Goal: Task Accomplishment & Management: Use online tool/utility

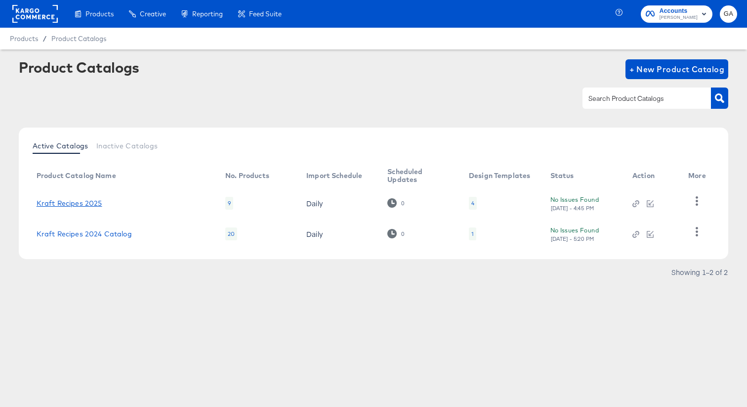
click at [95, 204] on link "Kraft Recipes 2025" at bounding box center [70, 203] width 66 height 8
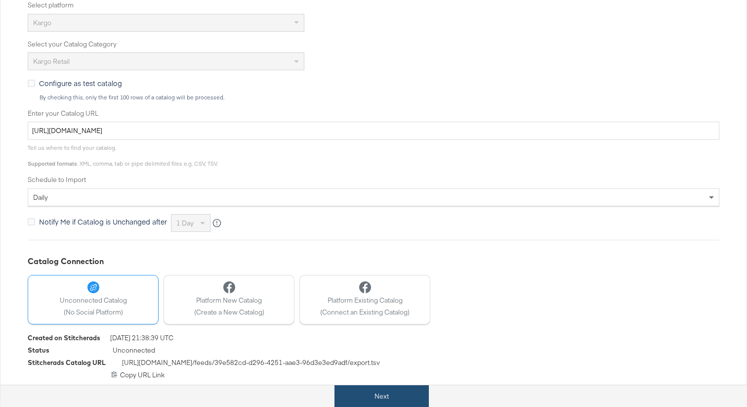
scroll to position [236, 0]
click at [376, 396] on button "Next" at bounding box center [382, 396] width 94 height 22
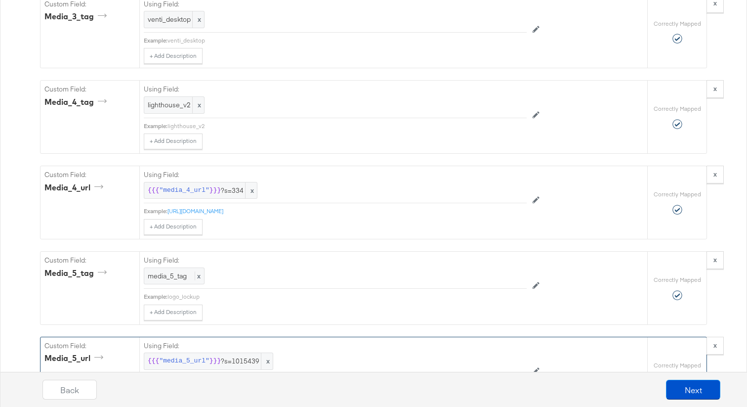
scroll to position [1771, 0]
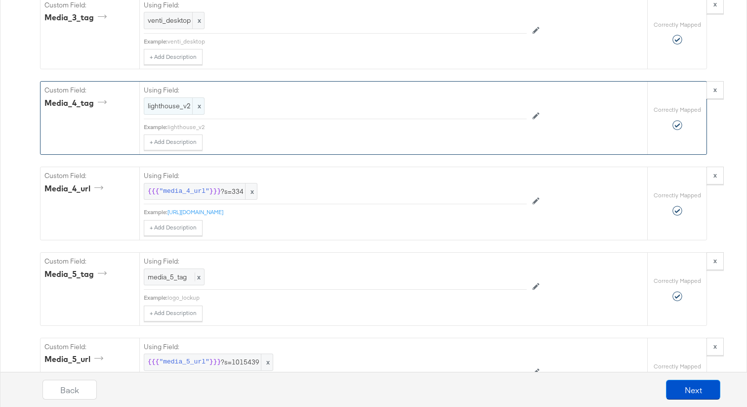
click at [197, 107] on span "x" at bounding box center [198, 106] width 12 height 16
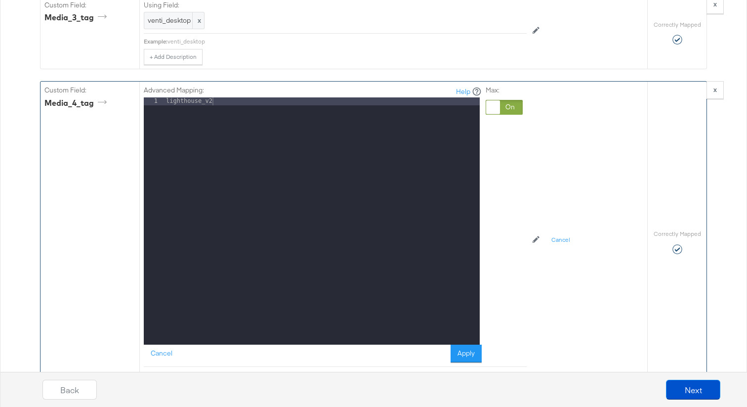
click at [493, 107] on div at bounding box center [493, 107] width 14 height 14
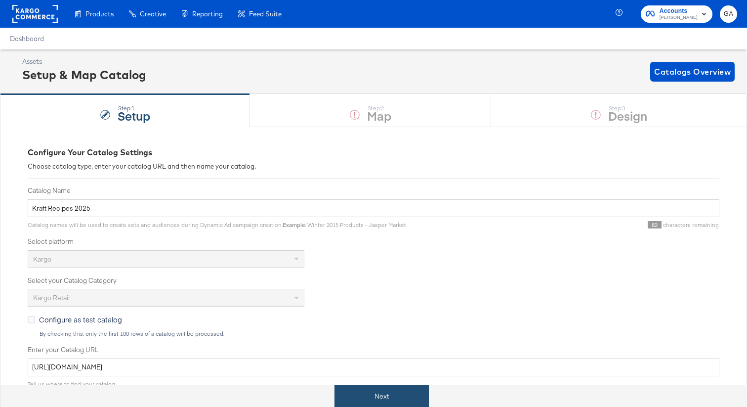
click at [392, 396] on button "Next" at bounding box center [382, 396] width 94 height 22
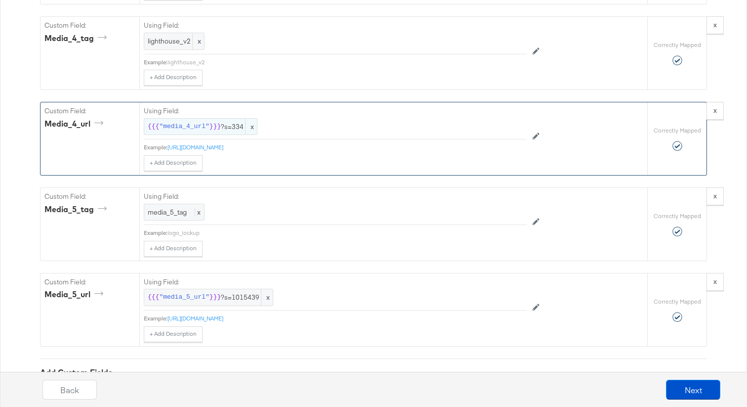
scroll to position [1820, 0]
